Goal: Task Accomplishment & Management: Use online tool/utility

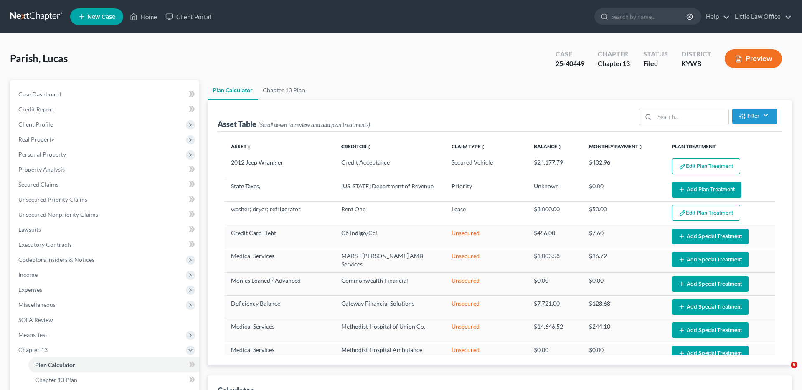
select select "59"
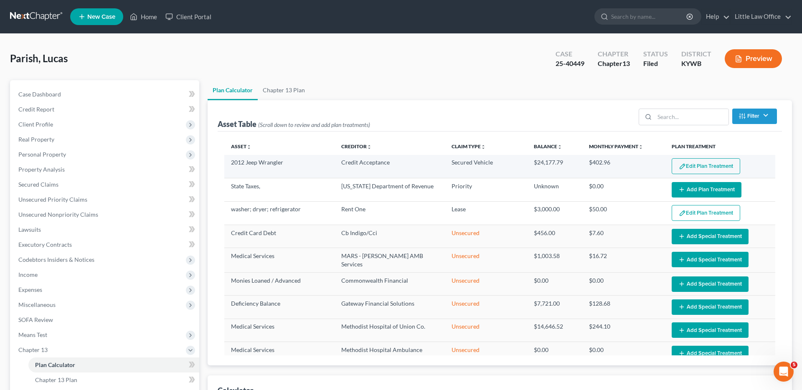
click at [697, 163] on button "Edit Plan Treatment" at bounding box center [706, 166] width 68 height 16
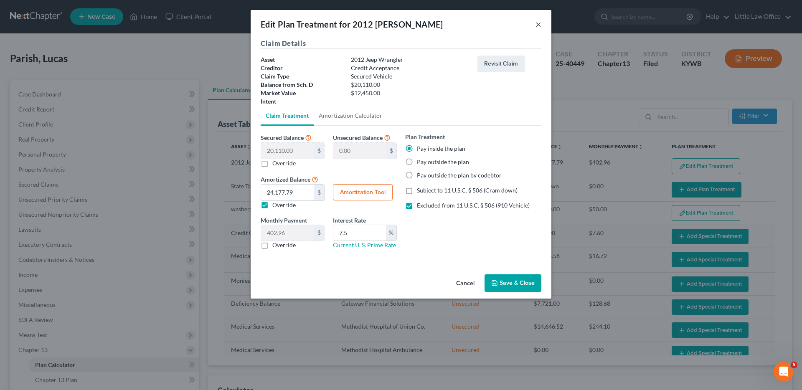
click at [538, 22] on button "×" at bounding box center [538, 24] width 6 height 10
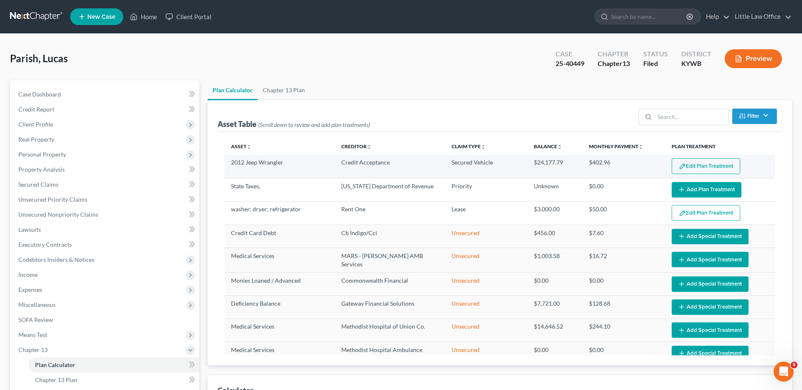
click at [693, 164] on button "Edit Plan Treatment" at bounding box center [706, 166] width 68 height 16
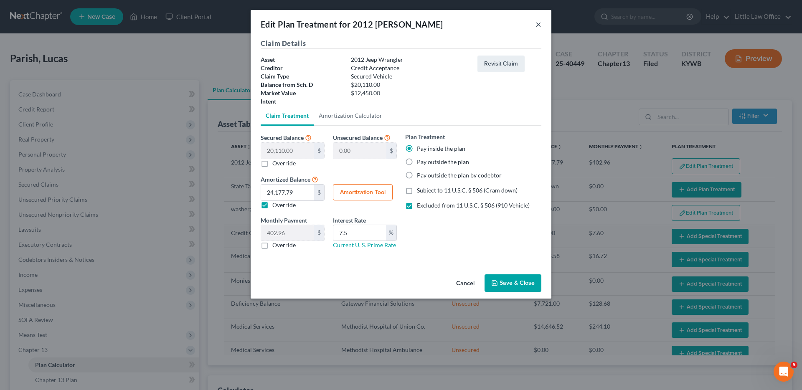
click at [540, 25] on button "×" at bounding box center [538, 24] width 6 height 10
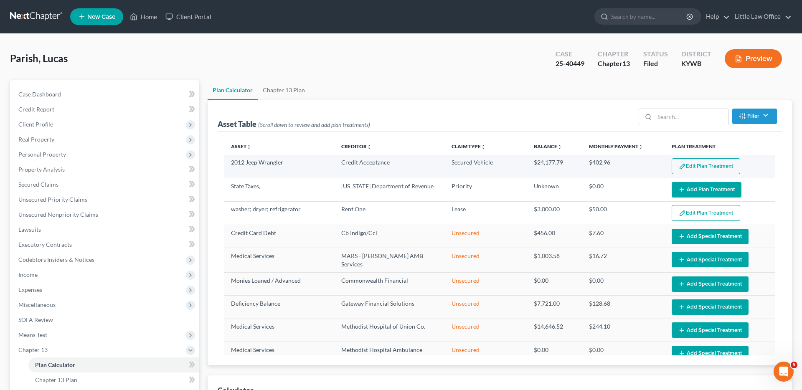
click at [728, 166] on button "Edit Plan Treatment" at bounding box center [706, 166] width 68 height 16
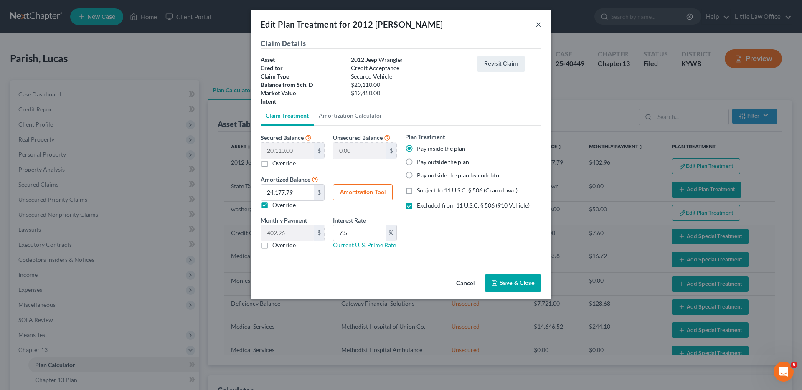
click at [539, 24] on button "×" at bounding box center [538, 24] width 6 height 10
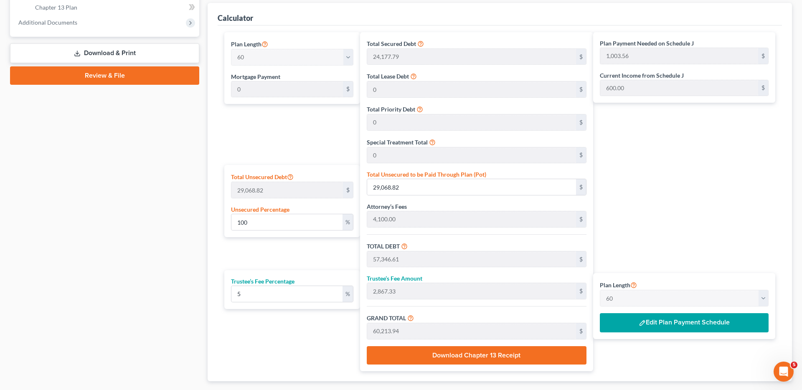
scroll to position [376, 0]
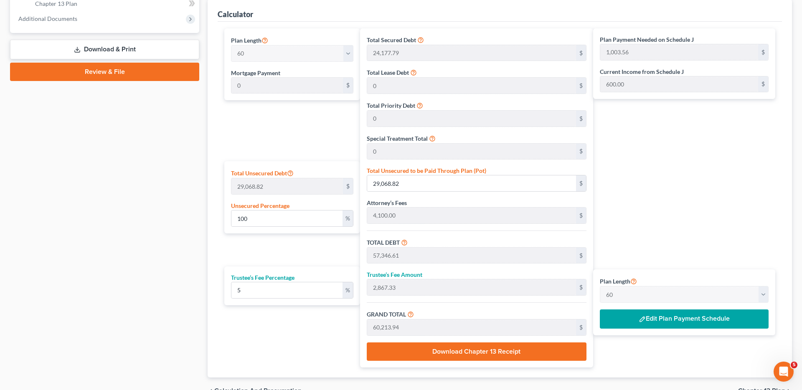
click at [757, 203] on div "Plan Payment Needed on Schedule J 1,003.56 $ Current Income from Schedule J 600…" at bounding box center [686, 197] width 186 height 339
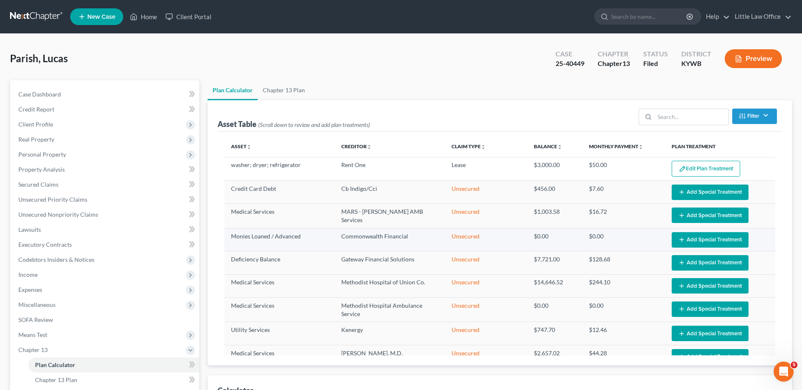
scroll to position [0, 0]
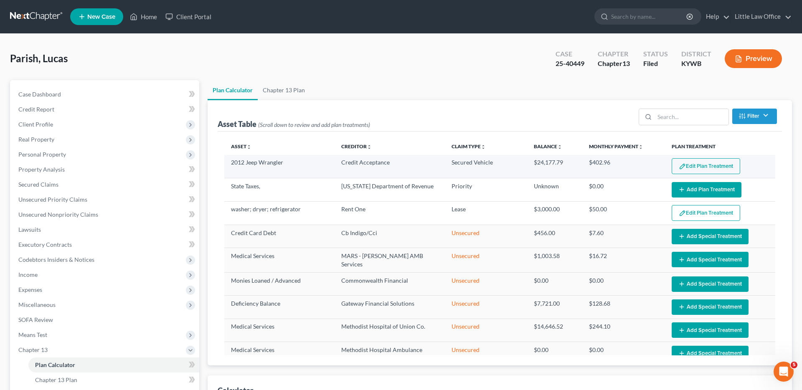
click at [698, 168] on button "Edit Plan Treatment" at bounding box center [706, 166] width 68 height 16
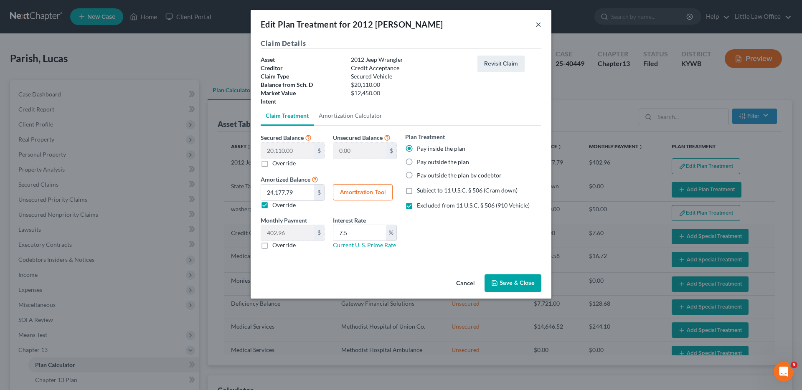
click at [539, 25] on button "×" at bounding box center [538, 24] width 6 height 10
